Goal: Navigation & Orientation: Find specific page/section

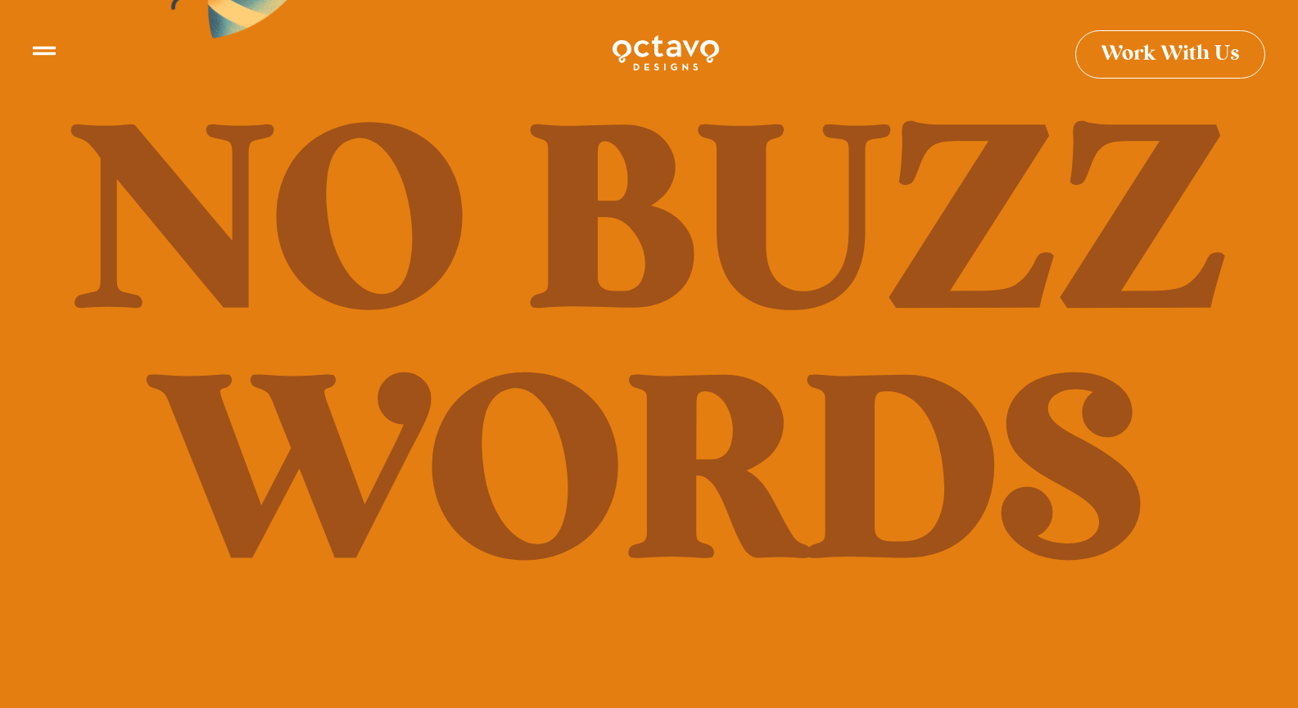
click at [38, 53] on icon at bounding box center [44, 44] width 23 height 23
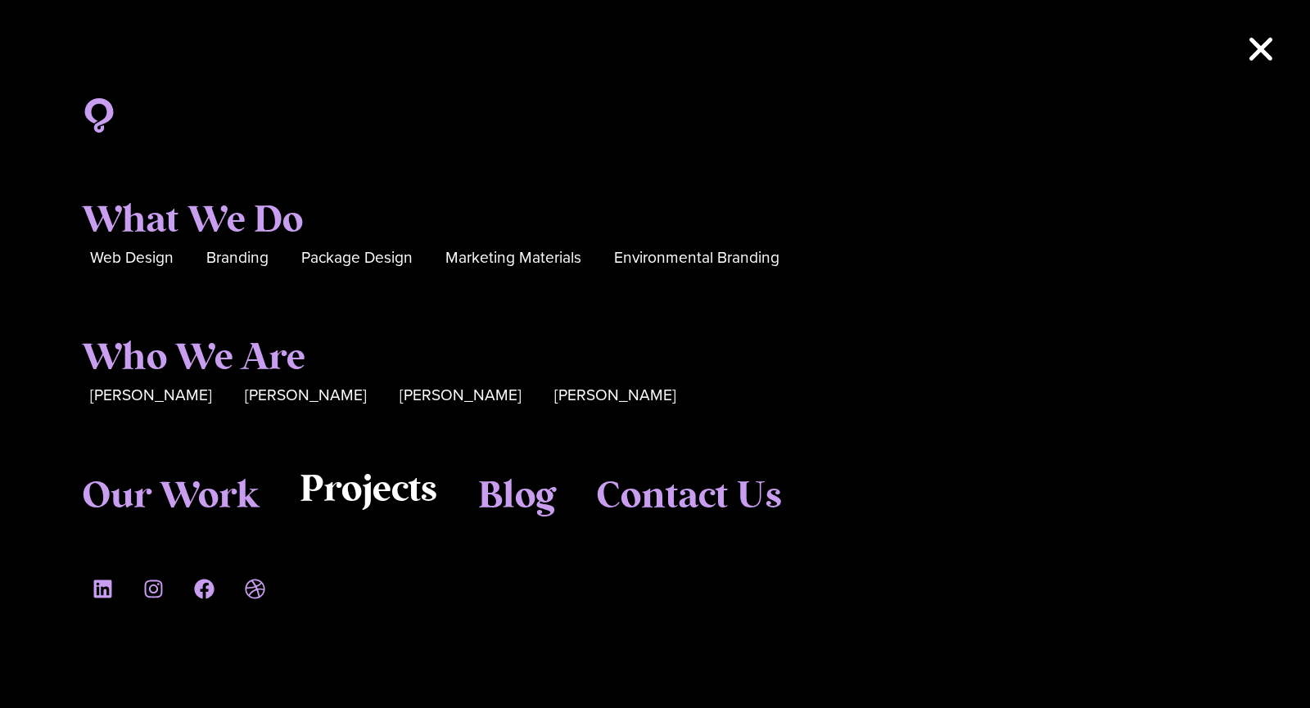
click at [350, 501] on span "Projects" at bounding box center [369, 490] width 138 height 44
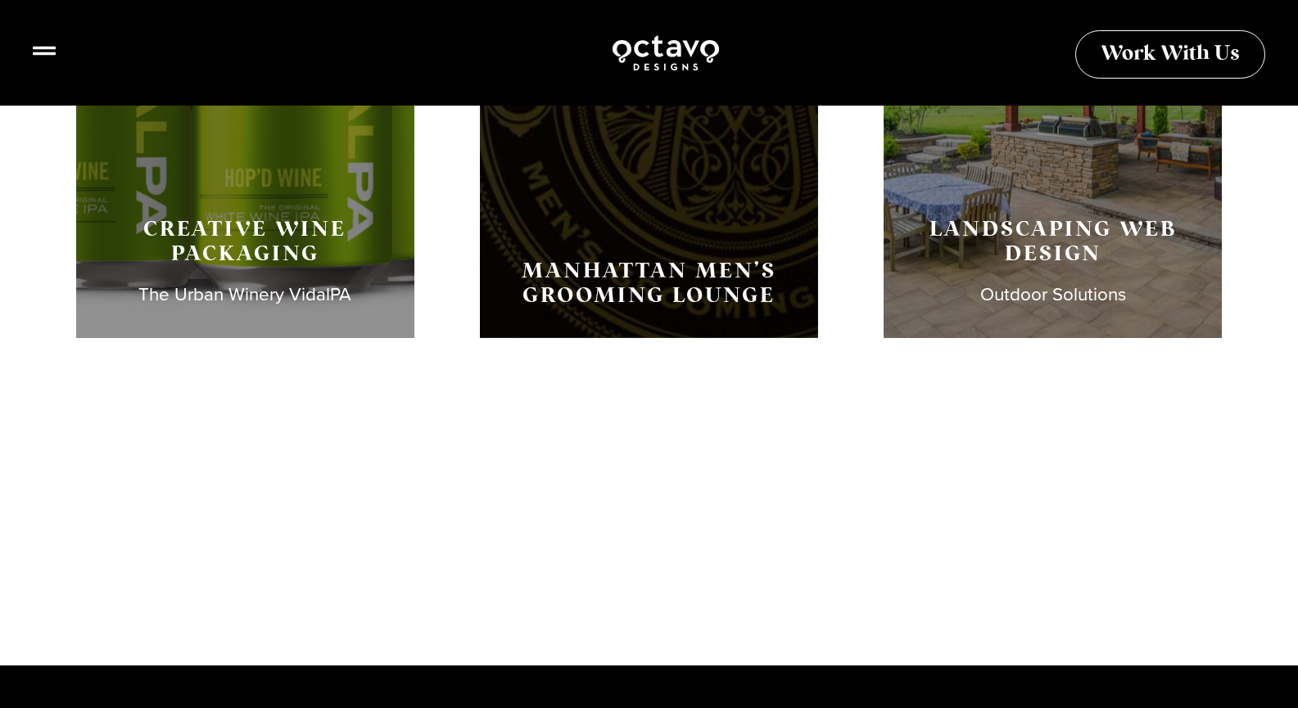
scroll to position [3081, 0]
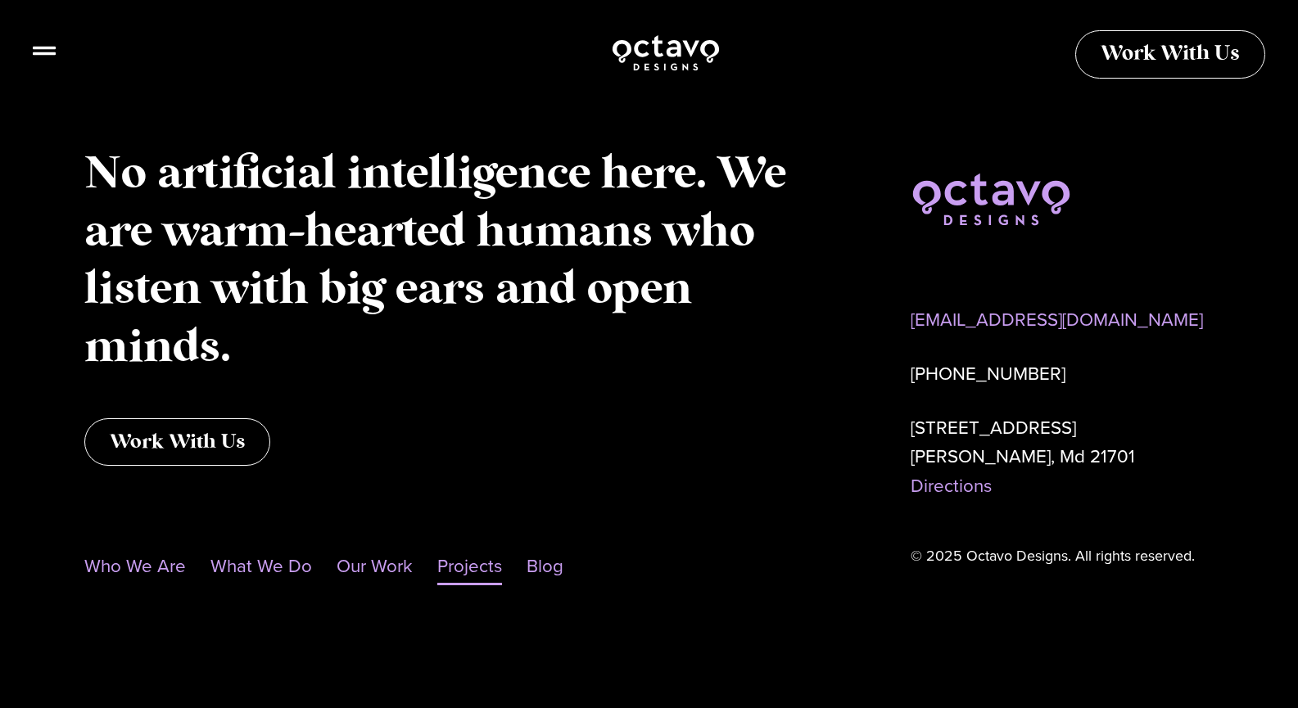
click at [463, 562] on link "Projects" at bounding box center [469, 567] width 65 height 38
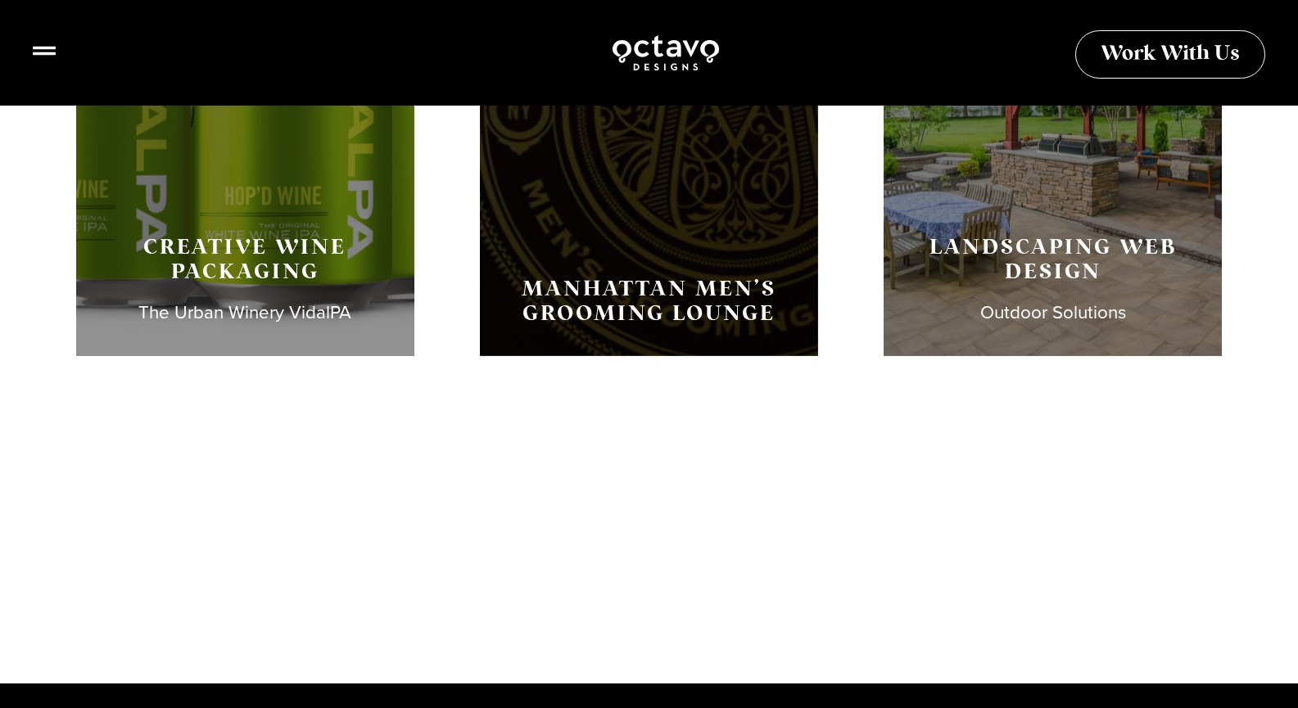
scroll to position [3081, 0]
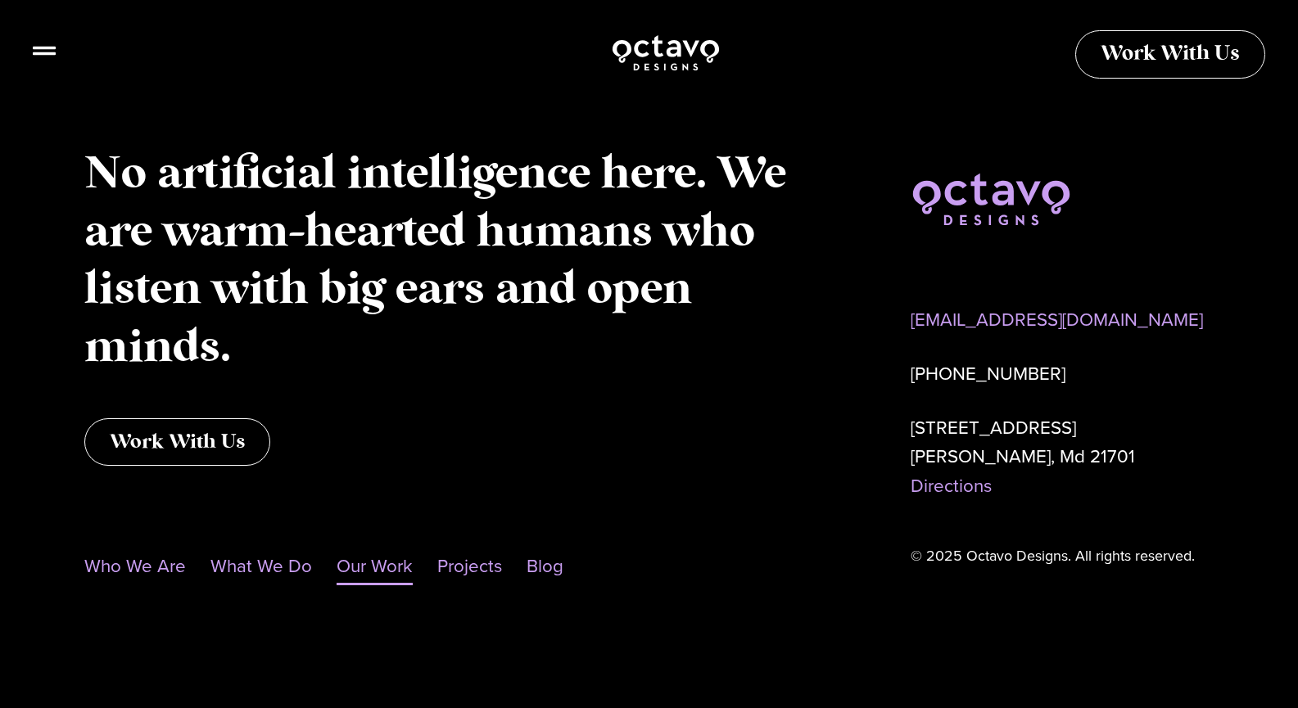
click at [391, 564] on link "Our Work" at bounding box center [375, 567] width 76 height 38
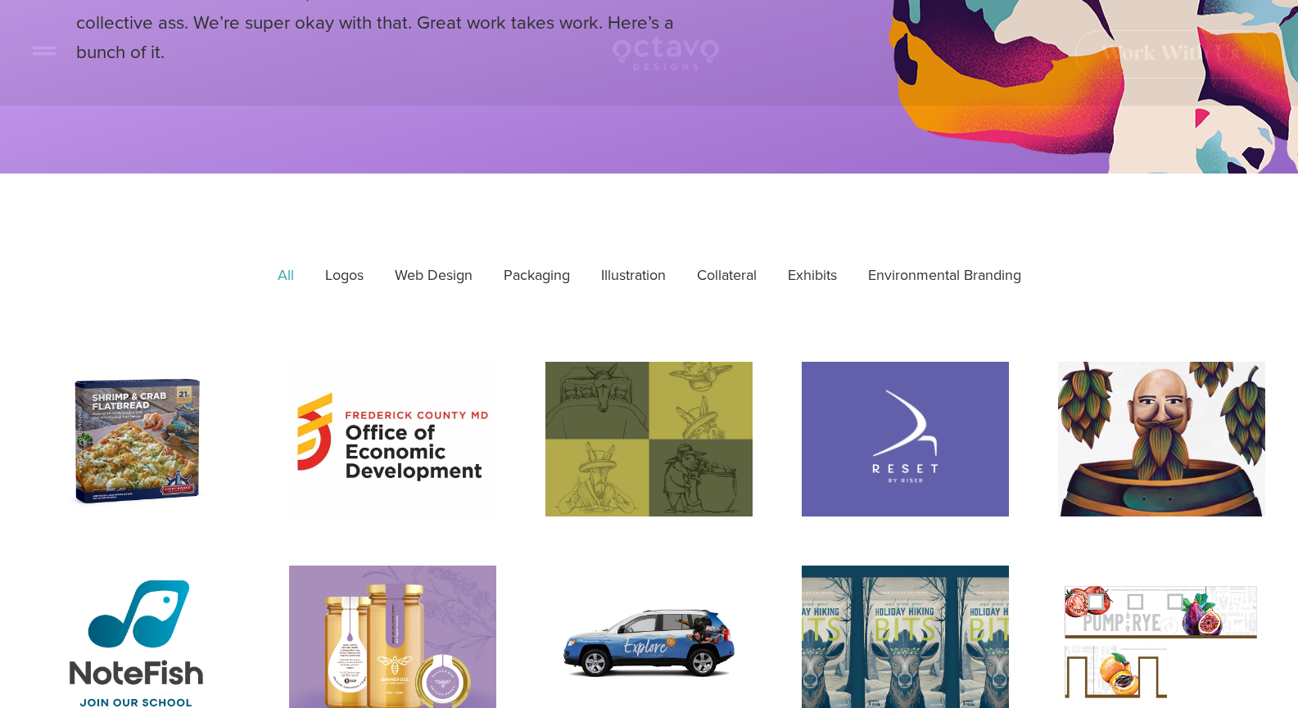
scroll to position [414, 0]
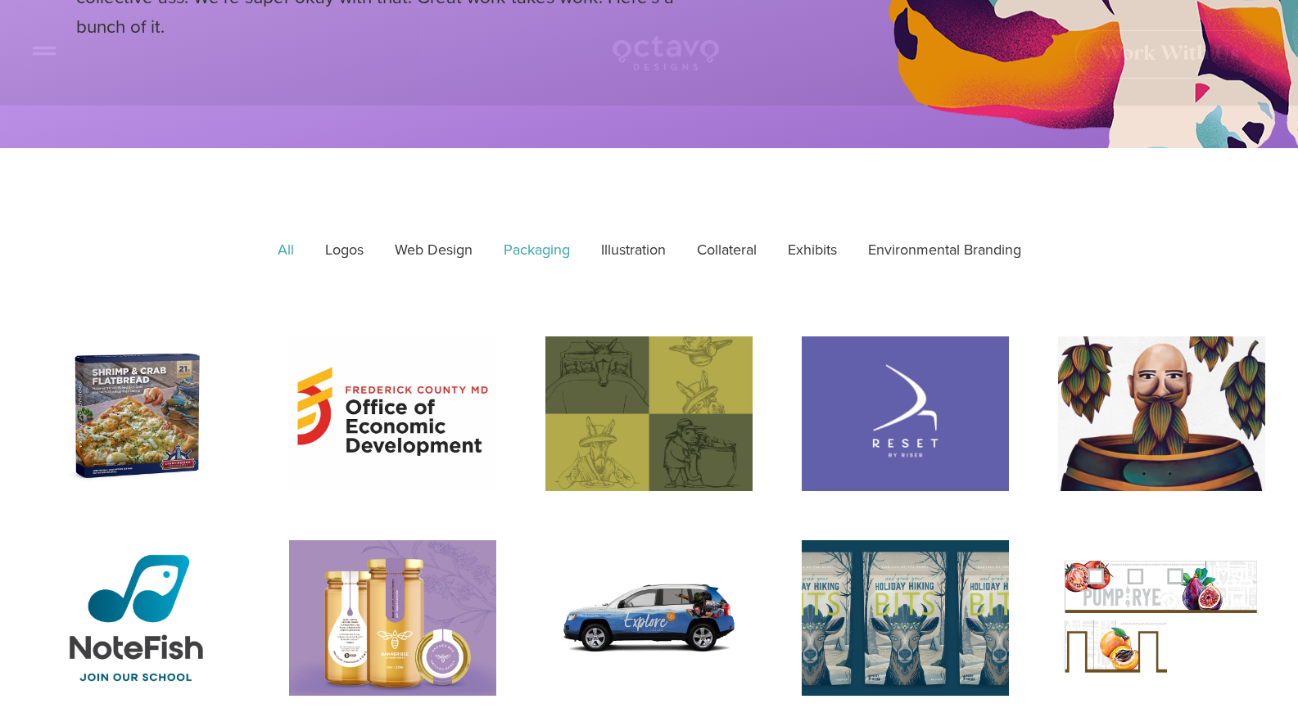
click at [538, 251] on link "Packaging" at bounding box center [536, 250] width 89 height 41
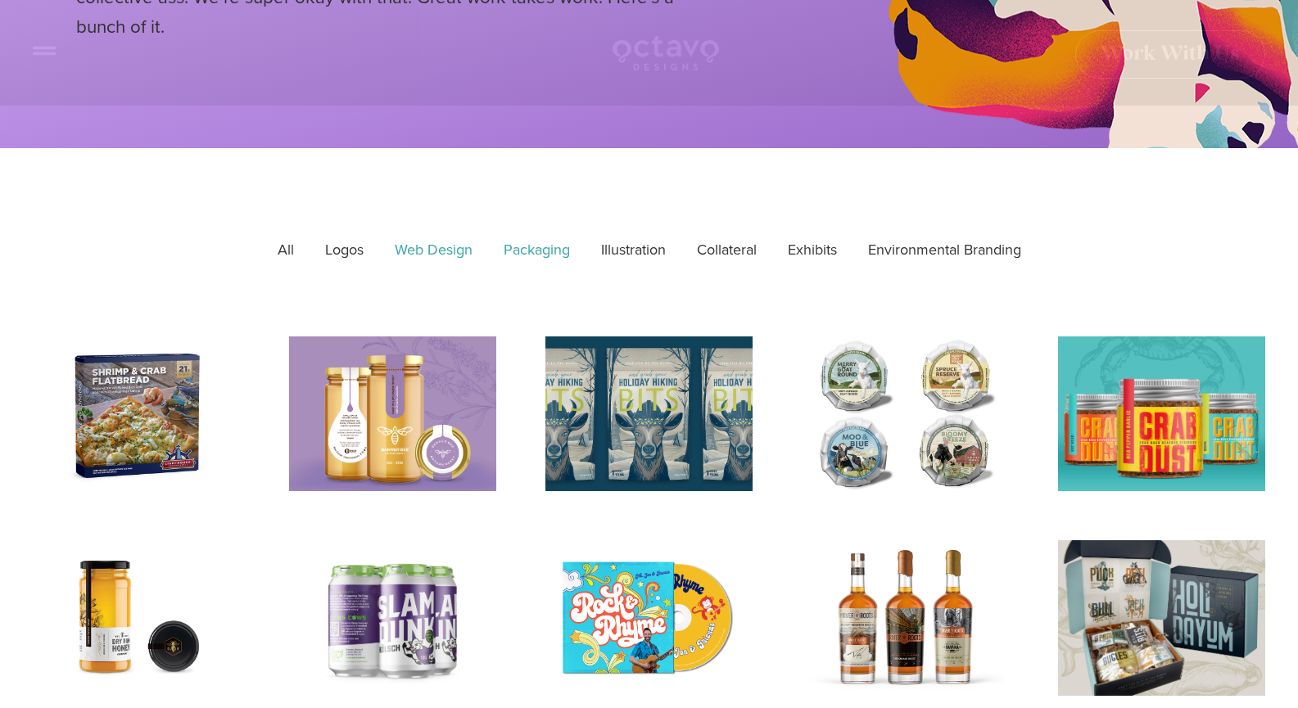
click at [424, 257] on link "Web Design" at bounding box center [433, 250] width 101 height 41
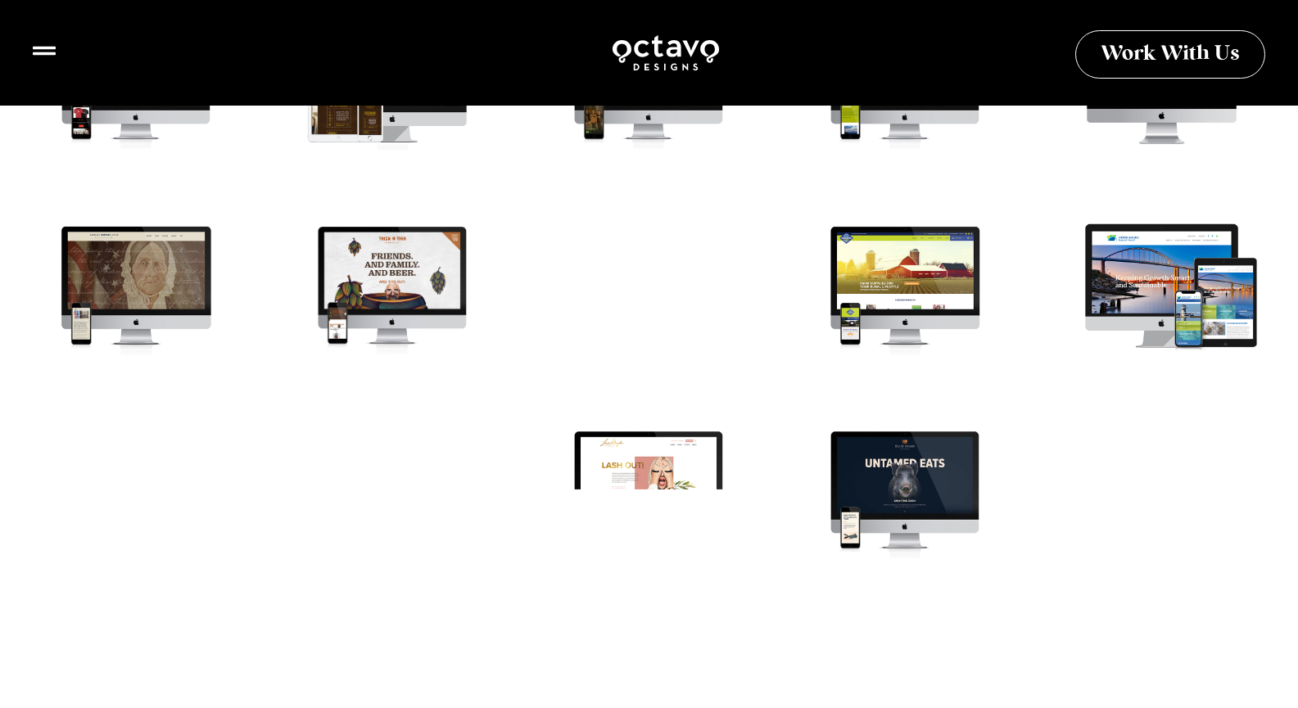
scroll to position [892, 0]
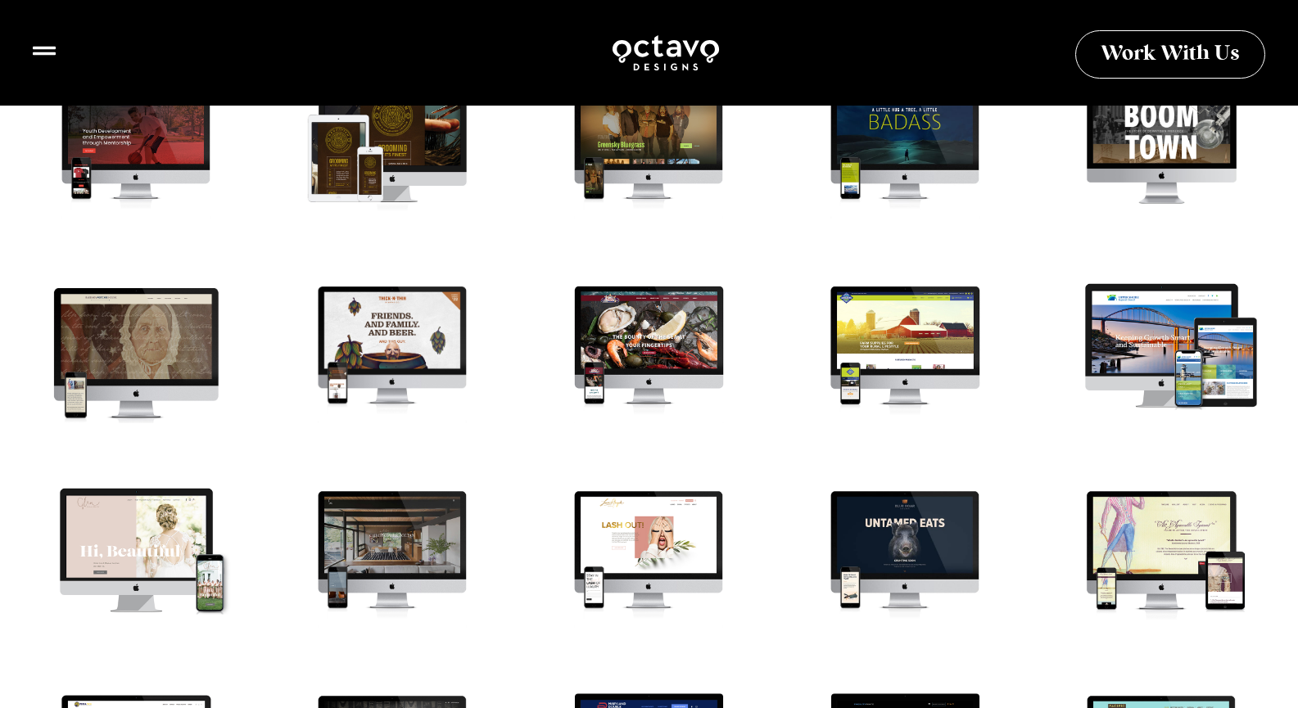
click at [77, 349] on div "Barbara Fritchie House" at bounding box center [136, 353] width 228 height 171
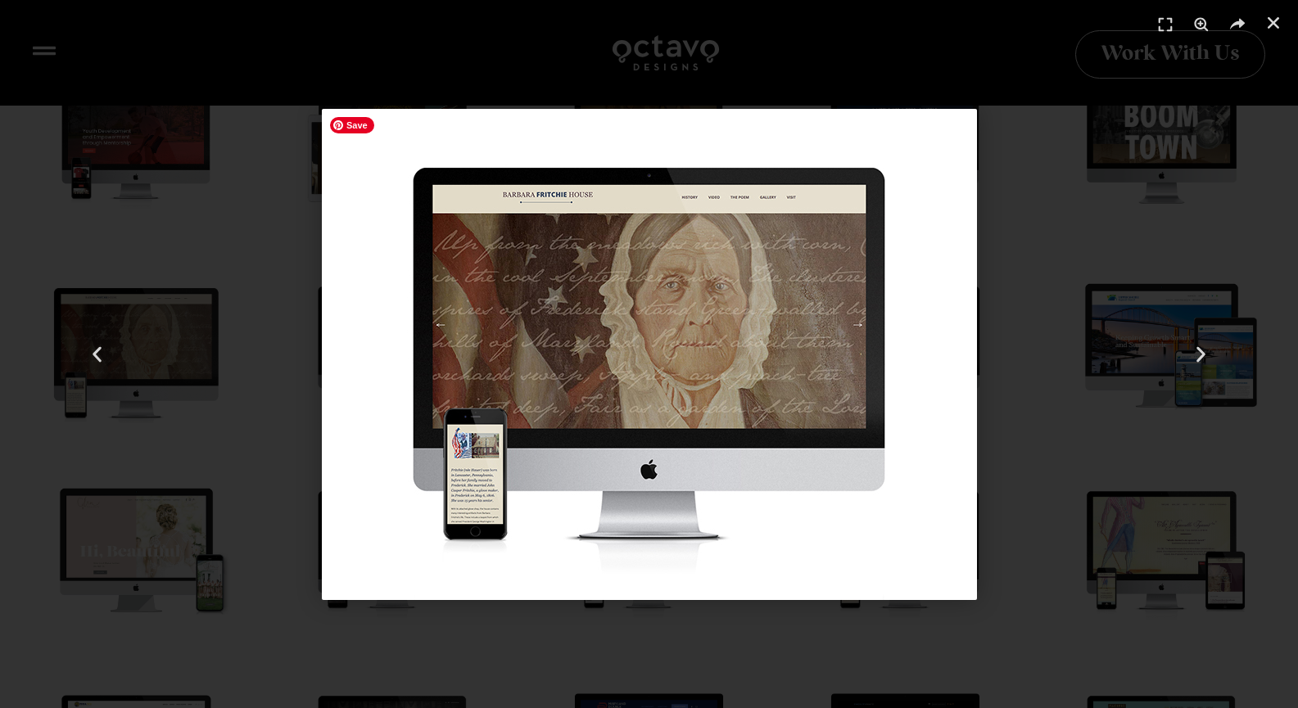
click at [454, 351] on img "11 / 41" at bounding box center [649, 354] width 655 height 491
click at [236, 317] on div "11 / 41" at bounding box center [648, 354] width 1183 height 594
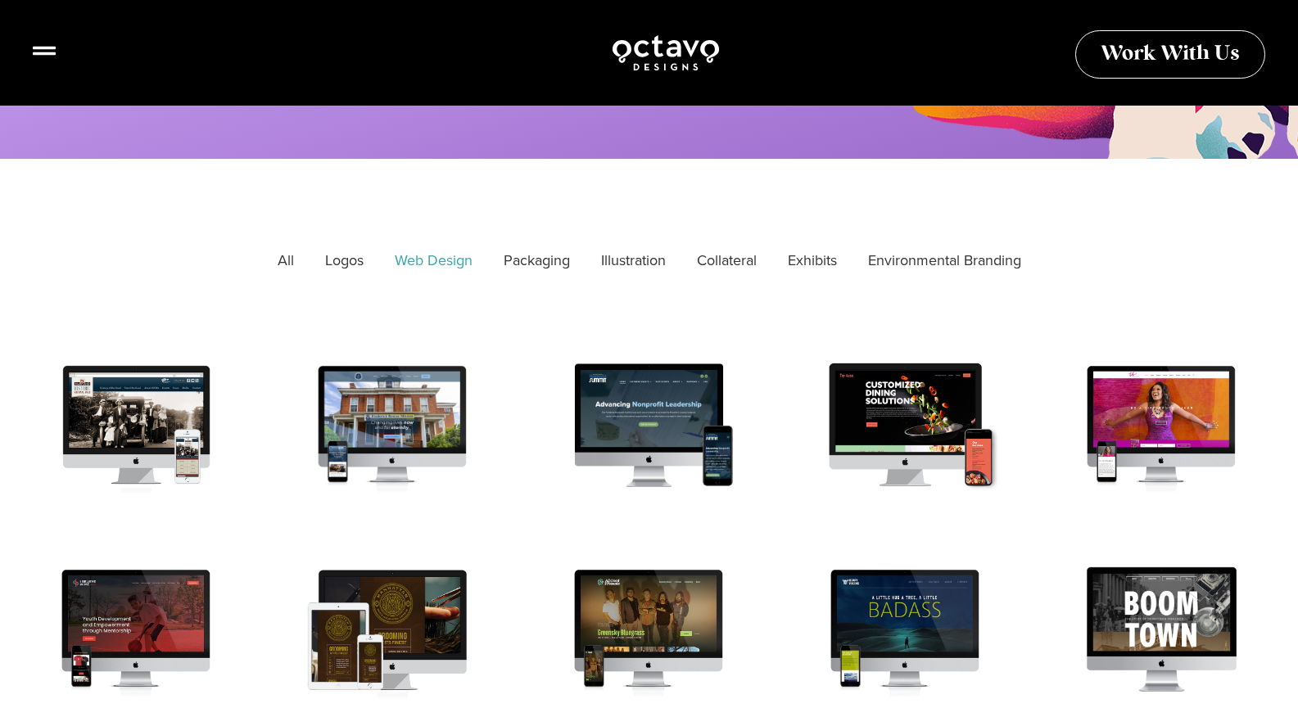
scroll to position [400, 0]
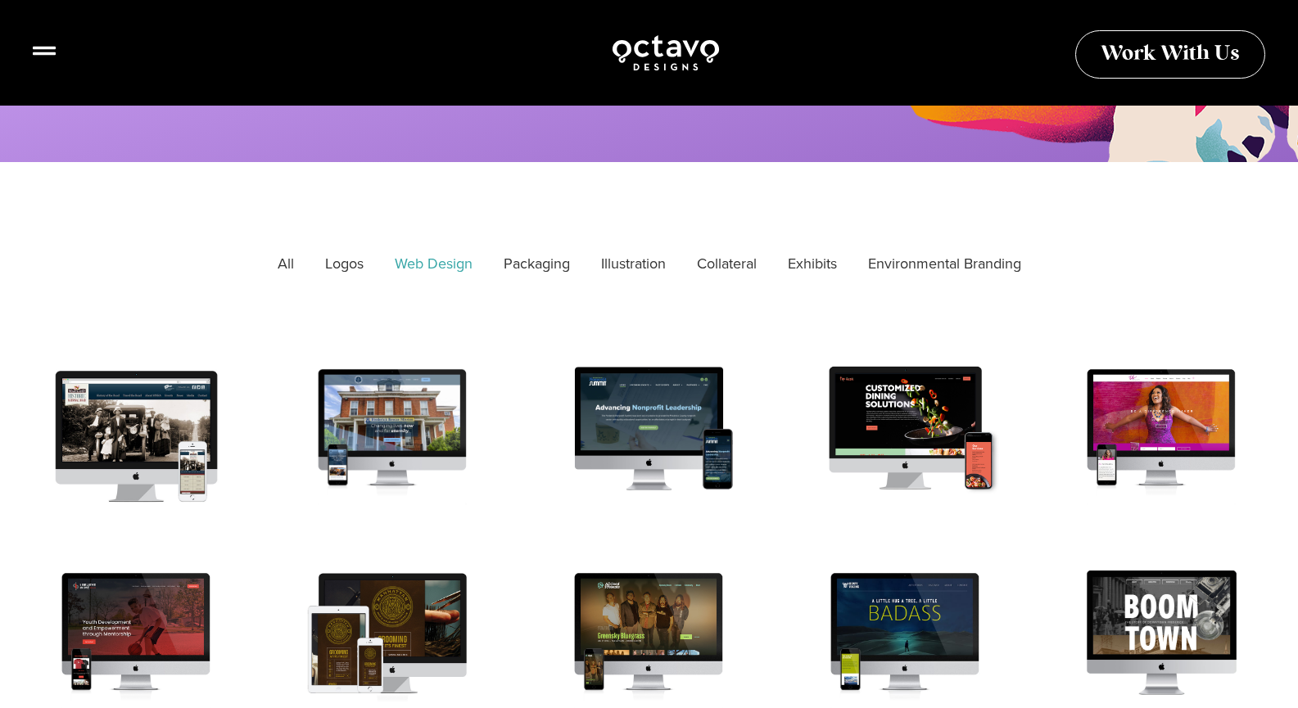
click at [146, 415] on div at bounding box center [136, 435] width 228 height 171
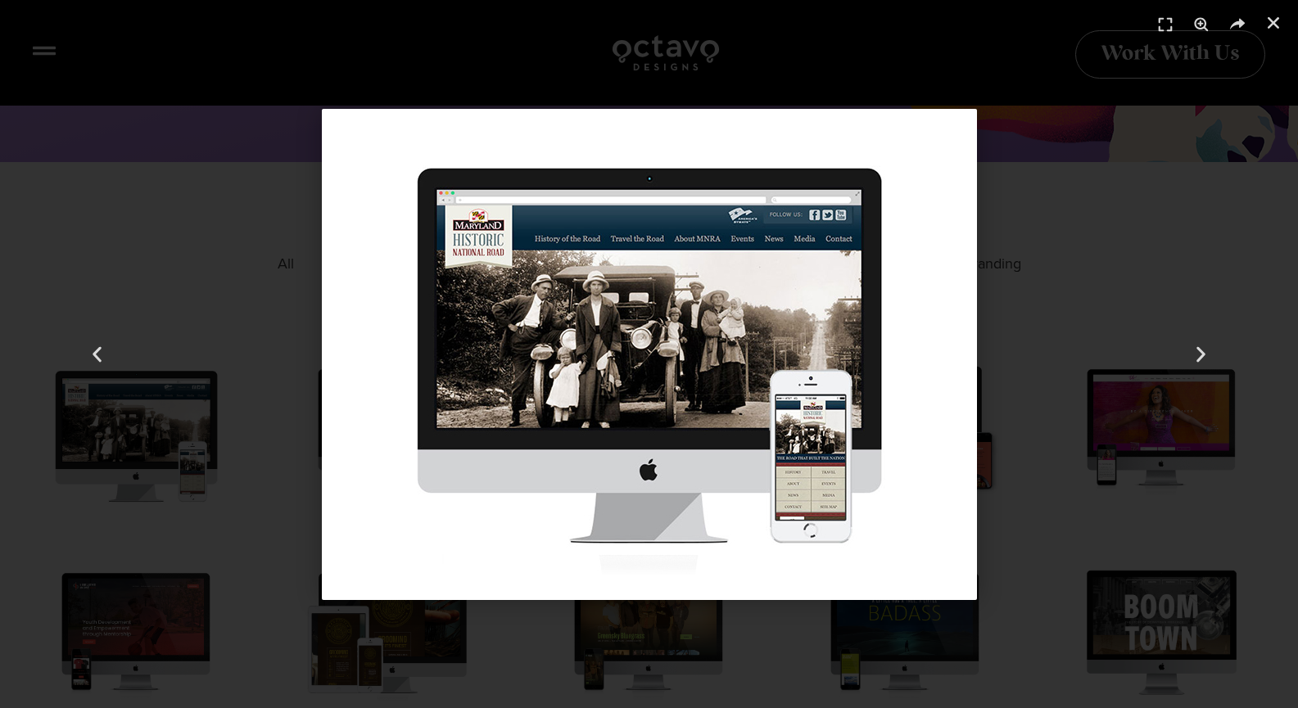
click at [221, 313] on div "1 / 41" at bounding box center [648, 354] width 1183 height 594
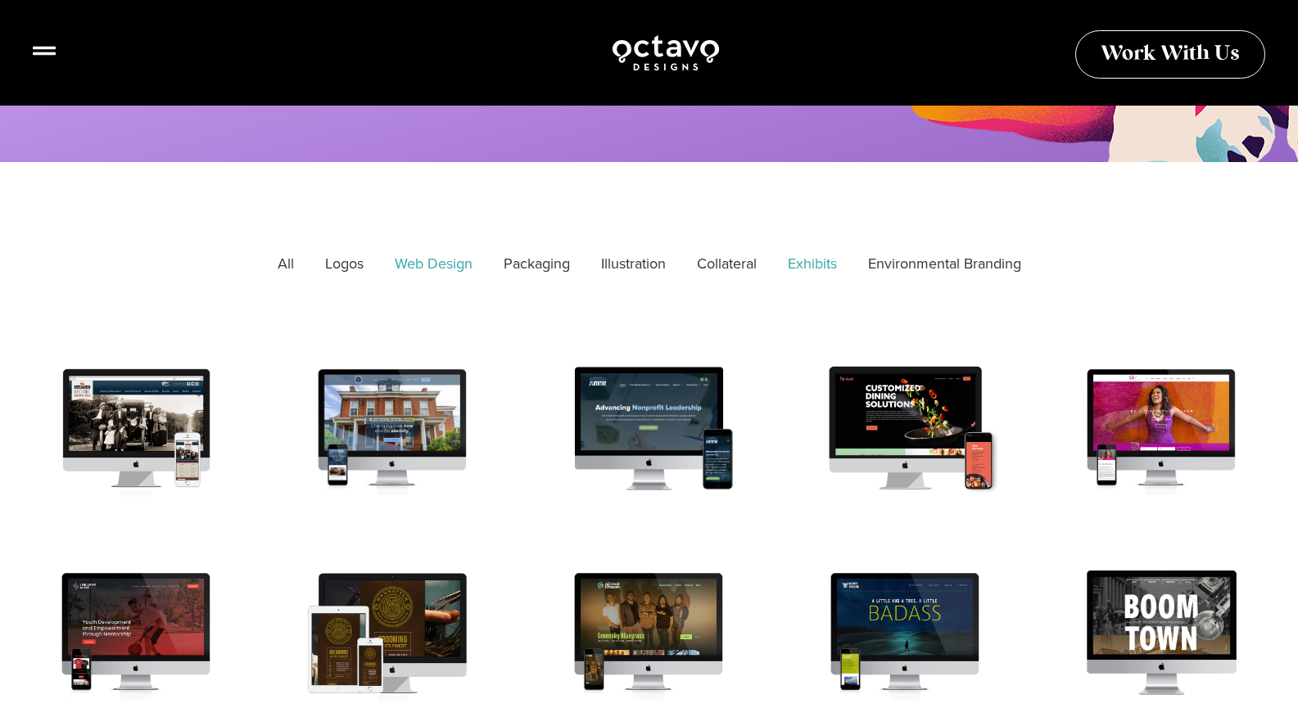
click at [818, 261] on link "Exhibits" at bounding box center [812, 264] width 72 height 41
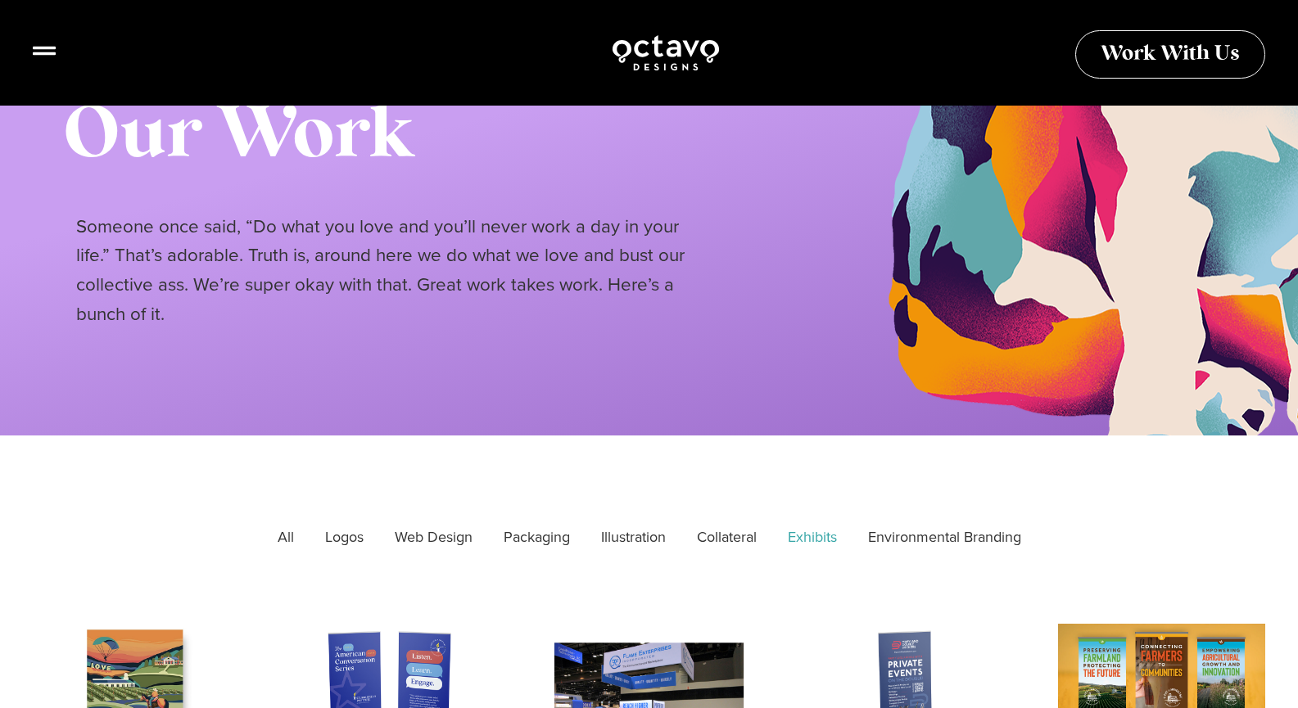
scroll to position [133, 0]
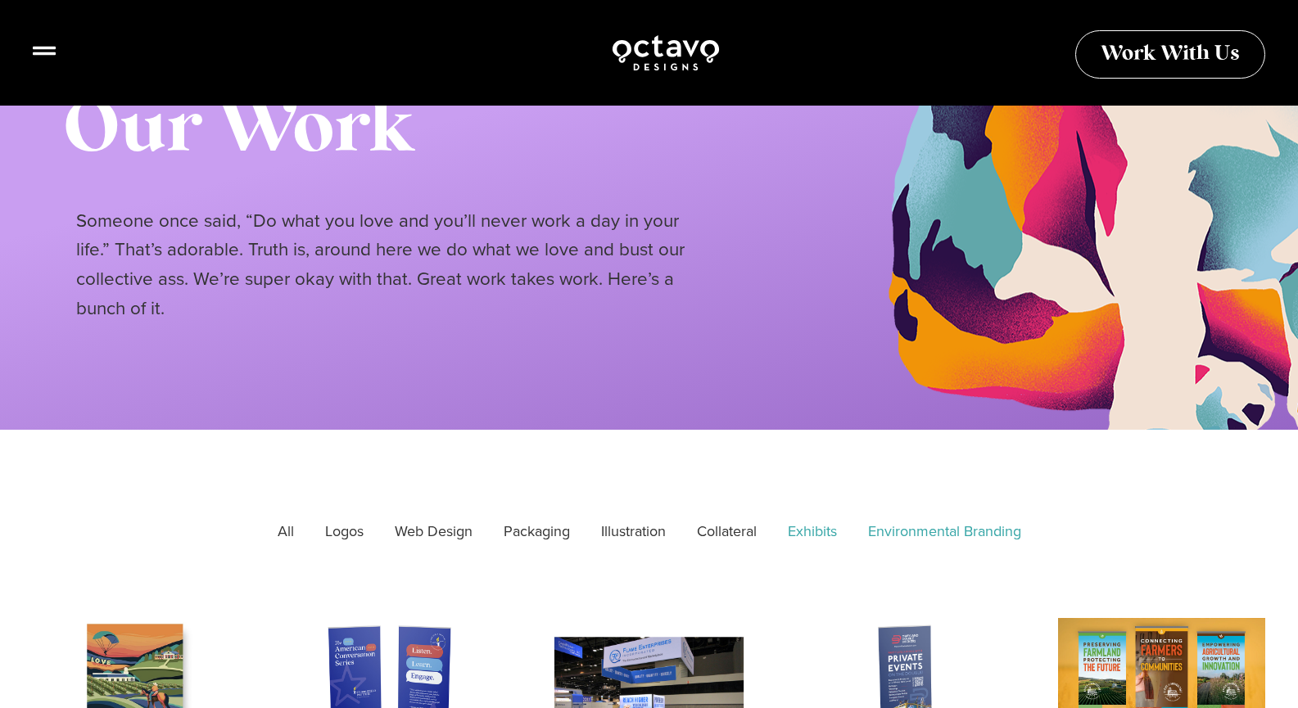
click at [930, 542] on link "Environmental Branding" at bounding box center [944, 532] width 176 height 41
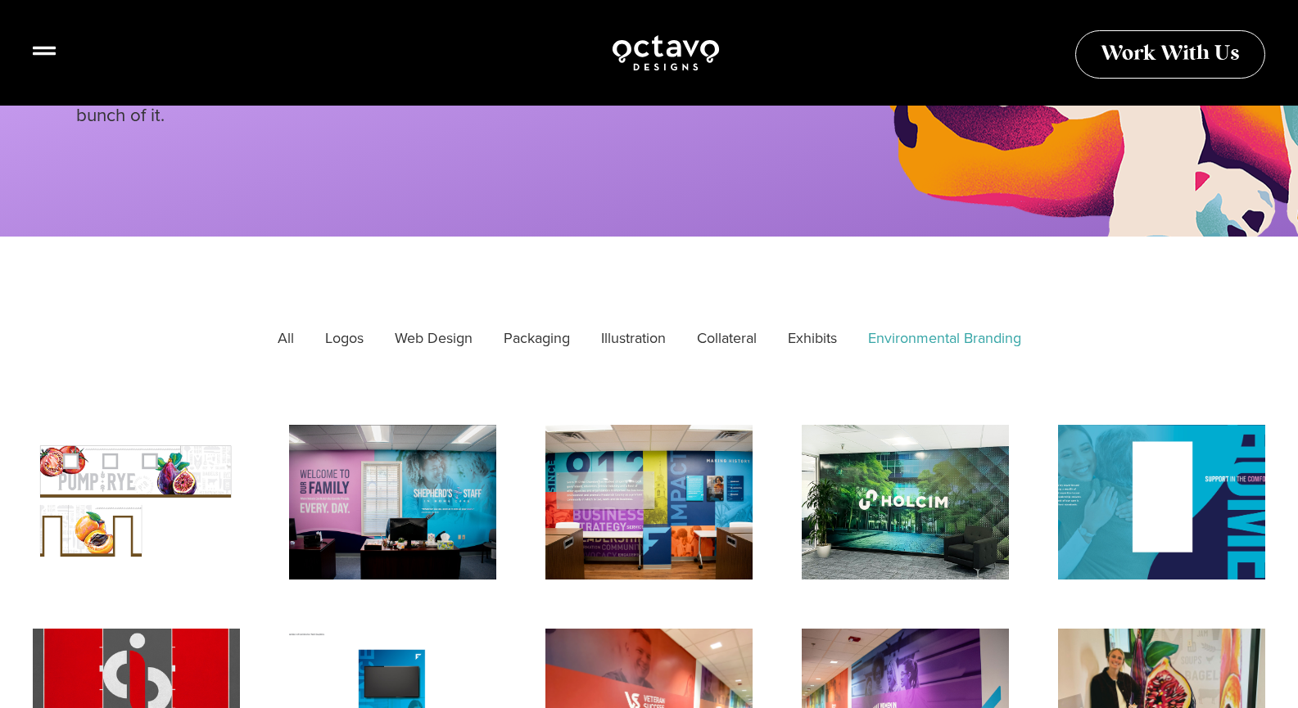
scroll to position [267, 0]
